Goal: Task Accomplishment & Management: Use online tool/utility

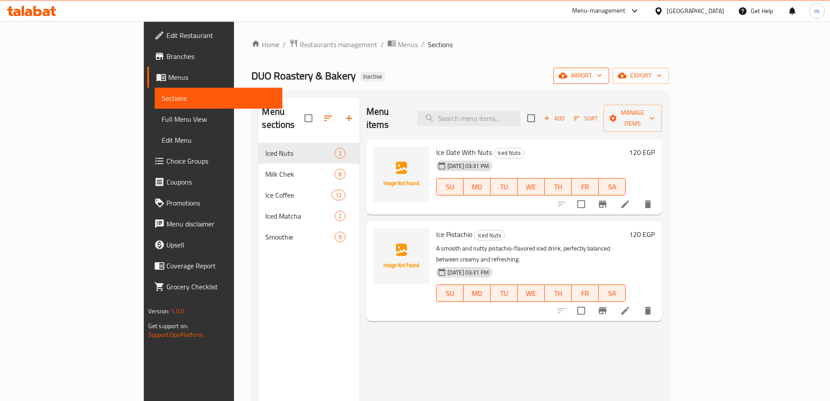
click at [602, 76] on span "import" at bounding box center [581, 75] width 42 height 11
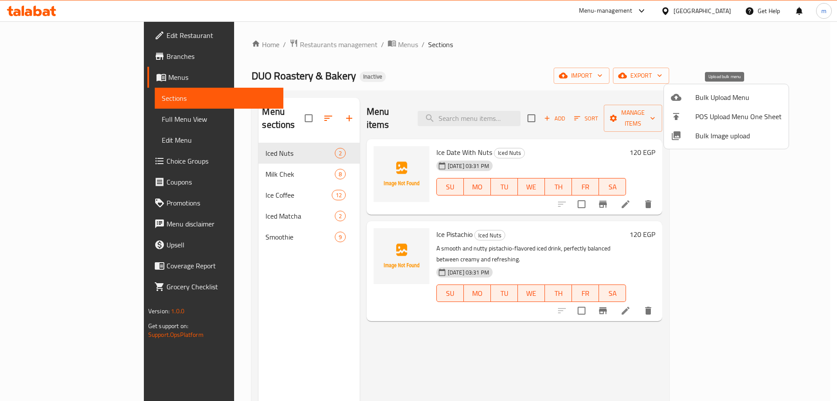
click at [682, 100] on div at bounding box center [683, 97] width 24 height 10
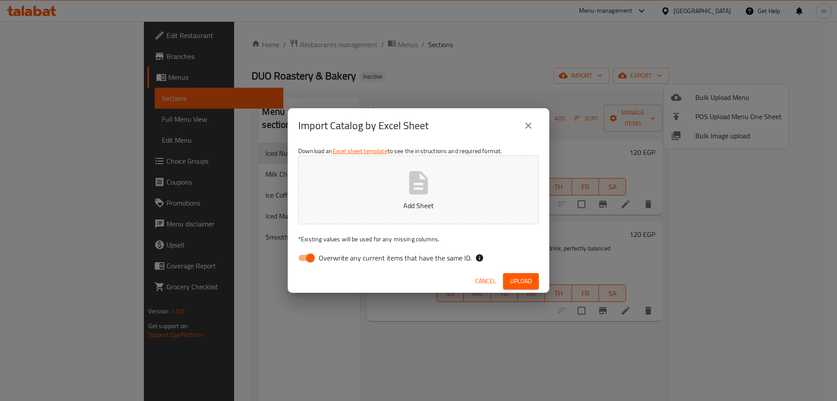
click at [331, 256] on span "Overwrite any current items that have the same ID." at bounding box center [395, 257] width 153 height 10
click at [331, 256] on input "Overwrite any current items that have the same ID." at bounding box center [310, 257] width 50 height 17
checkbox input "false"
click at [520, 277] on span "Upload" at bounding box center [521, 280] width 22 height 11
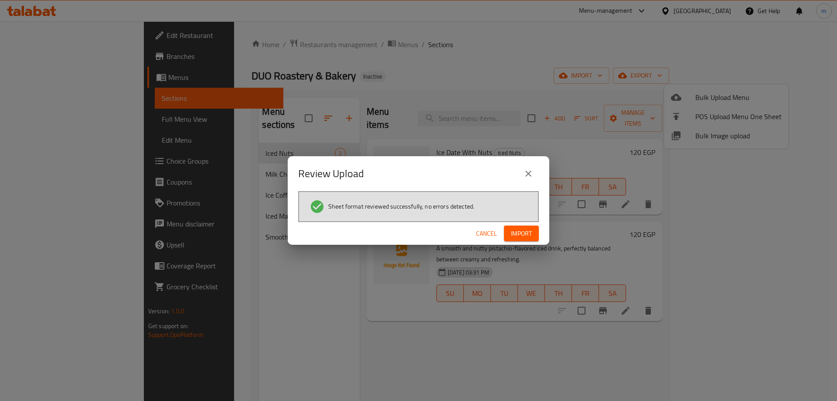
click at [522, 4] on div "Review Upload Sheet format reviewed successfully, no errors detected. Cancel Im…" at bounding box center [418, 200] width 837 height 401
click at [514, 231] on span "Import" at bounding box center [521, 233] width 21 height 11
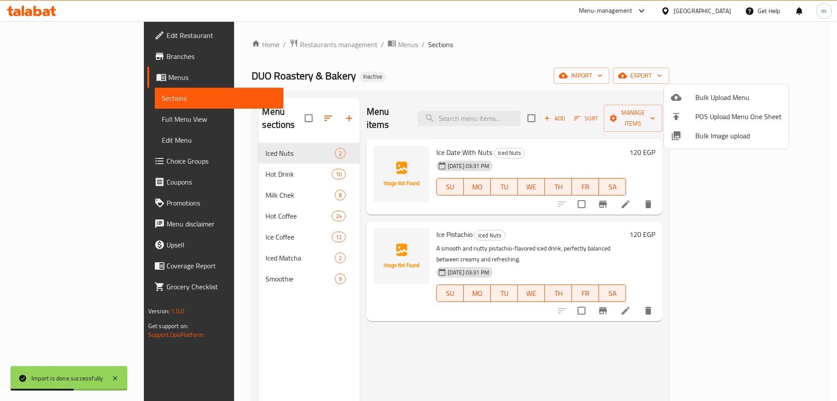
click at [465, 338] on div at bounding box center [418, 200] width 837 height 401
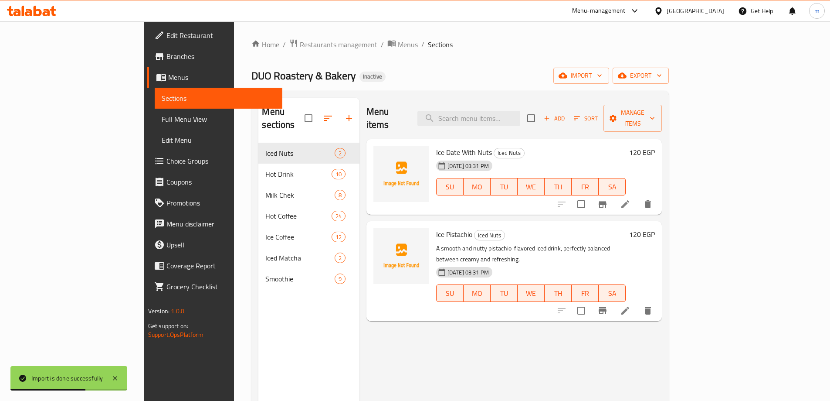
click at [465, 338] on div "Menu items Add Sort Manage items Ice Date With Nuts Iced Nuts [DATE] 03:31 PM S…" at bounding box center [511, 298] width 302 height 401
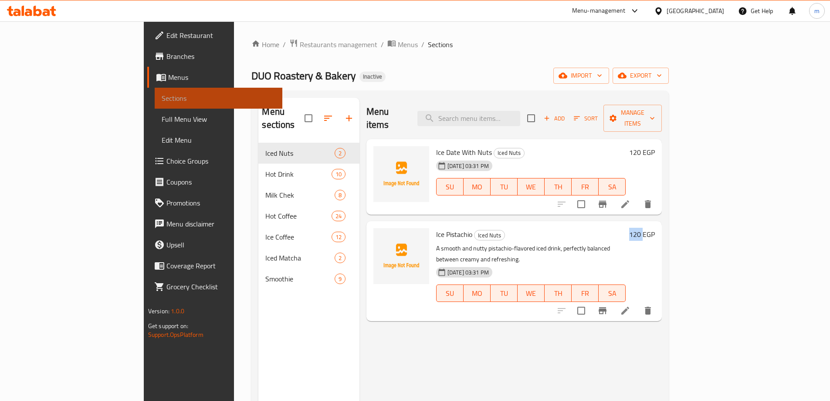
click at [162, 102] on span "Sections" at bounding box center [219, 98] width 114 height 10
click at [428, 45] on span "Sections" at bounding box center [440, 44] width 25 height 10
click at [428, 47] on span "Sections" at bounding box center [440, 44] width 25 height 10
click at [398, 44] on span "Menus" at bounding box center [408, 44] width 20 height 10
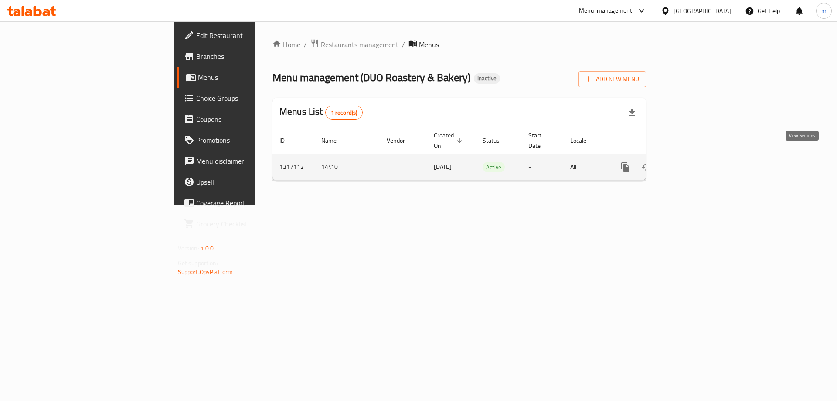
click at [693, 162] on icon "enhanced table" at bounding box center [688, 167] width 10 height 10
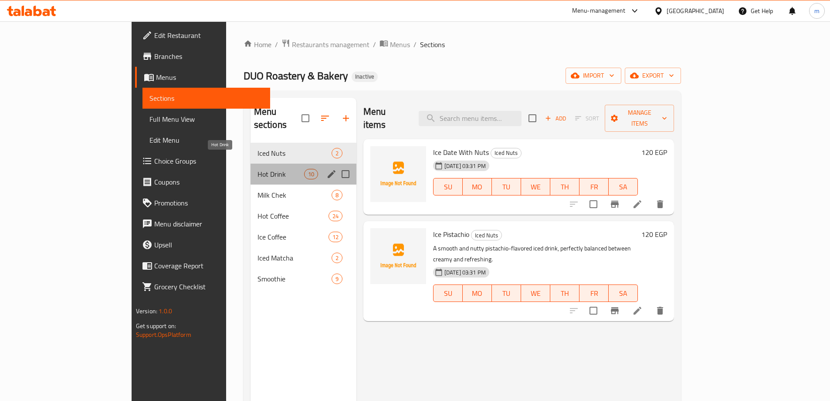
click at [258, 169] on span "Hot Drink" at bounding box center [281, 174] width 47 height 10
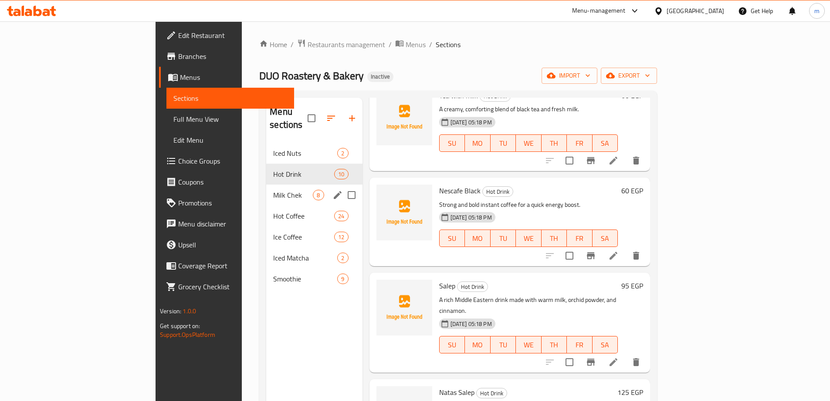
click at [266, 184] on div "Milk Chek 8" at bounding box center [314, 194] width 96 height 21
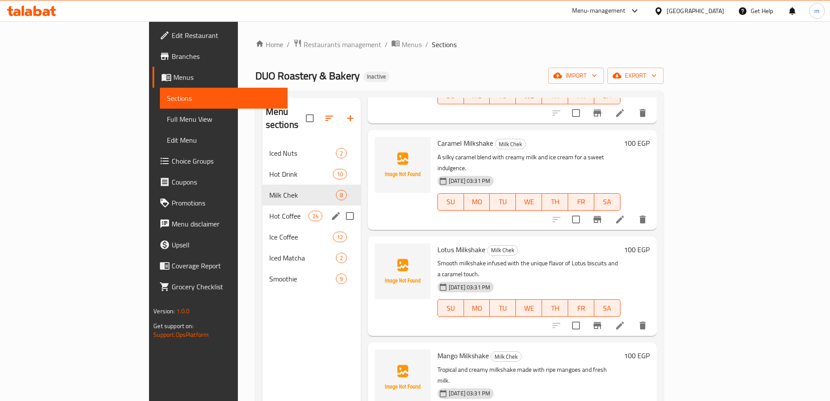
click at [269, 211] on span "Hot Coffee" at bounding box center [288, 216] width 39 height 10
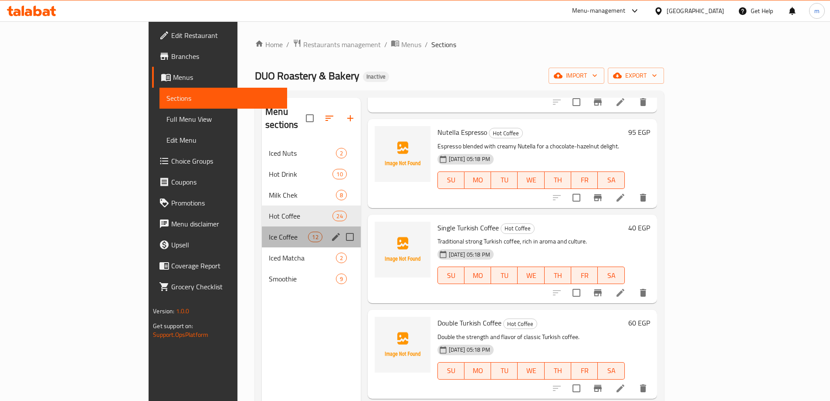
click at [262, 226] on div "Ice Coffee 12" at bounding box center [311, 236] width 99 height 21
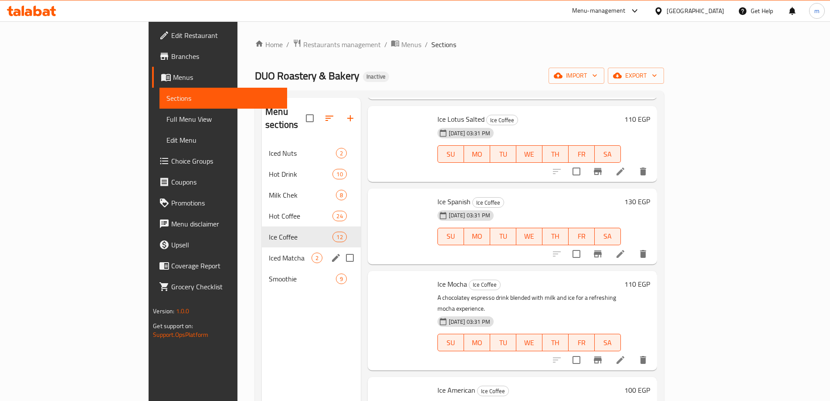
click at [269, 252] on span "Iced Matcha" at bounding box center [290, 257] width 42 height 10
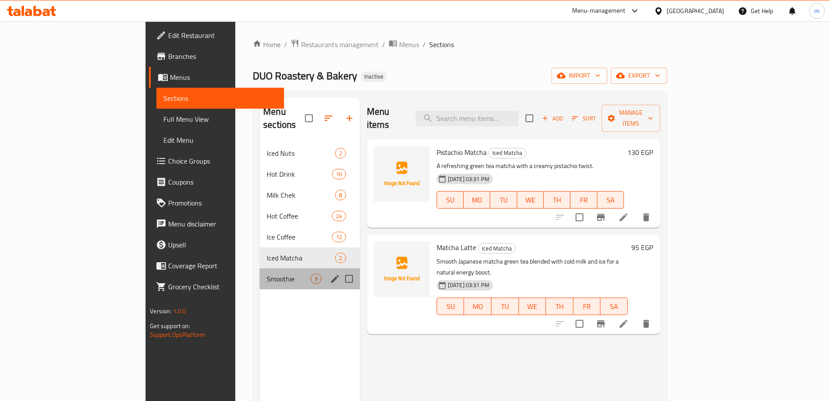
click at [260, 268] on div "Smoothie 9" at bounding box center [310, 278] width 100 height 21
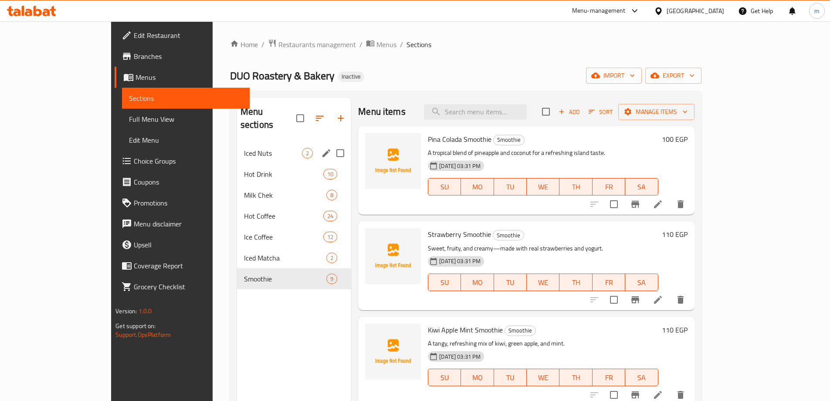
click at [237, 147] on div "Iced Nuts 2" at bounding box center [294, 153] width 114 height 21
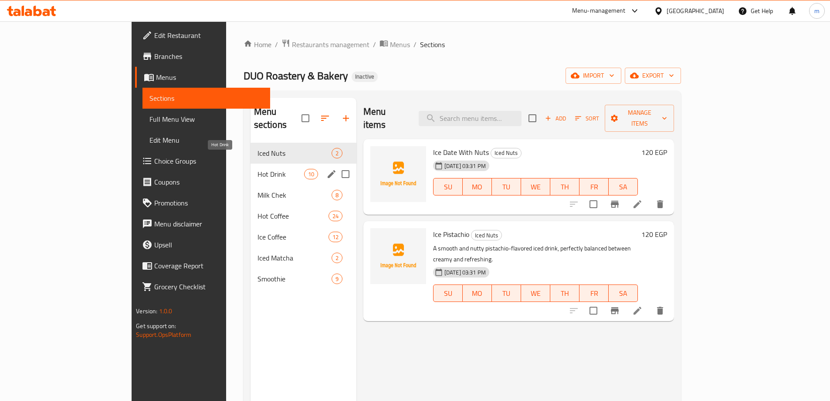
click at [258, 169] on span "Hot Drink" at bounding box center [281, 174] width 47 height 10
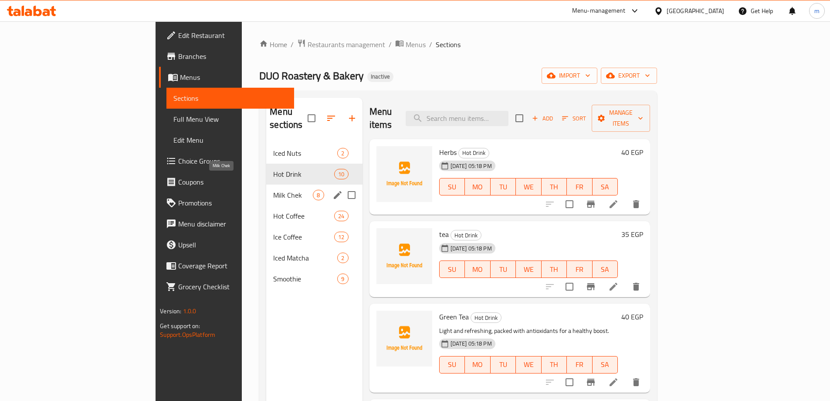
click at [273, 190] on span "Milk Chek" at bounding box center [293, 195] width 40 height 10
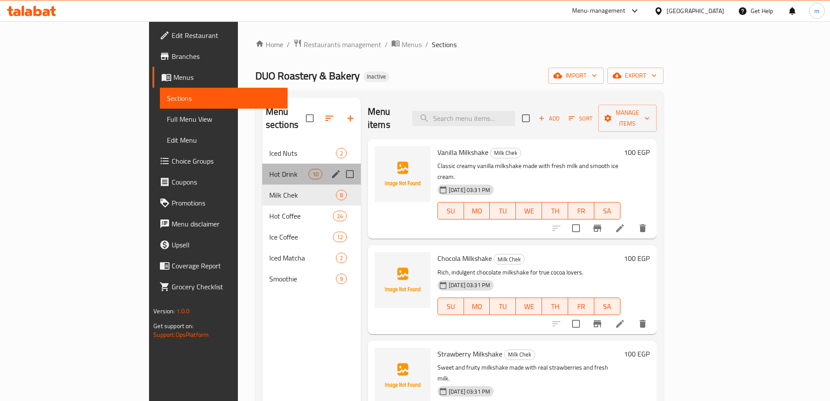
click at [262, 170] on div "Hot Drink 10" at bounding box center [311, 173] width 98 height 21
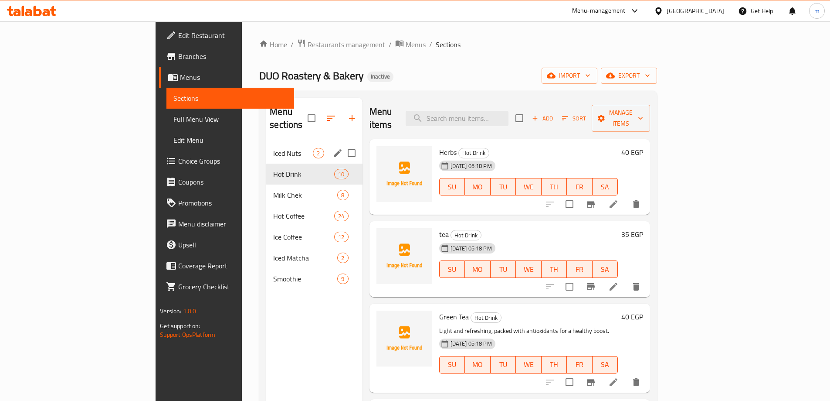
click at [266, 149] on div "Iced Nuts 2" at bounding box center [314, 153] width 96 height 21
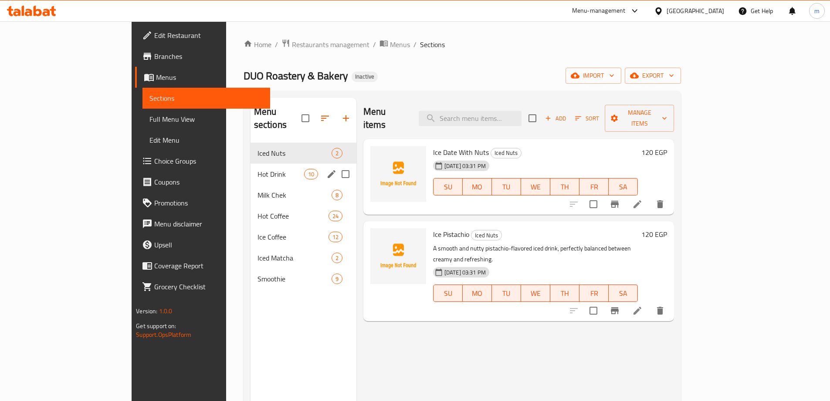
click at [251, 170] on div "Hot Drink 10" at bounding box center [304, 173] width 106 height 21
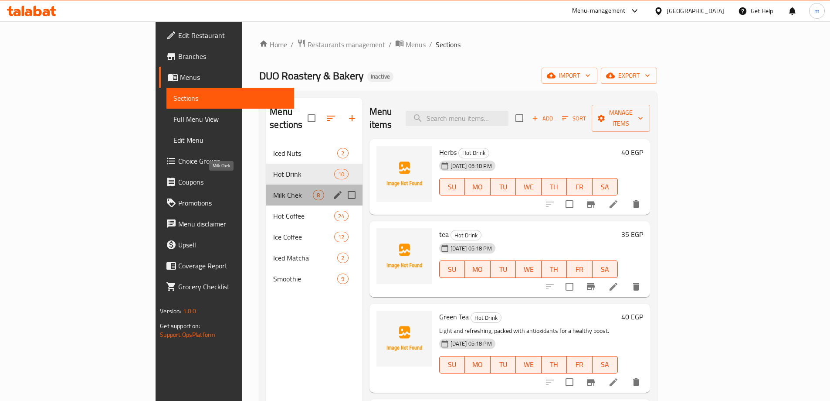
click at [273, 190] on span "Milk Chek" at bounding box center [293, 195] width 40 height 10
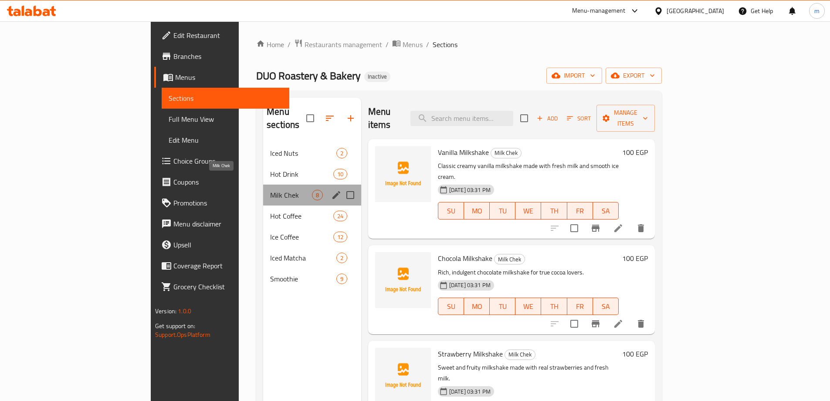
drag, startPoint x: 176, startPoint y: 182, endPoint x: 203, endPoint y: 180, distance: 27.1
click at [270, 190] on span "Milk Chek" at bounding box center [291, 195] width 42 height 10
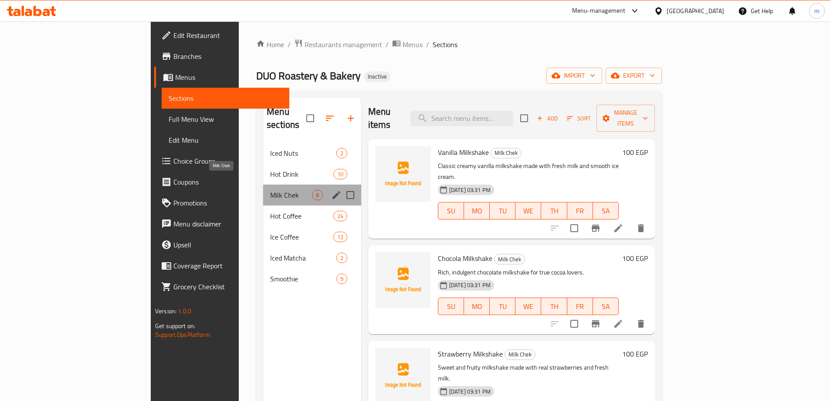
click at [270, 190] on span "Milk Chek" at bounding box center [291, 195] width 42 height 10
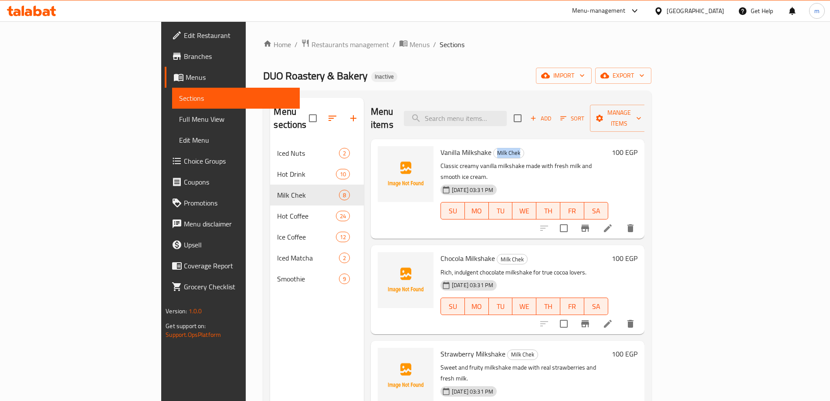
drag, startPoint x: 456, startPoint y: 141, endPoint x: 492, endPoint y: 138, distance: 35.9
click at [492, 146] on h6 "Vanilla Milkshake Milk Chek" at bounding box center [525, 152] width 168 height 12
copy span "Milk Chek"
click at [513, 146] on h6 "Vanilla Milkshake Milk Chek" at bounding box center [525, 152] width 168 height 12
